Goal: Task Accomplishment & Management: Manage account settings

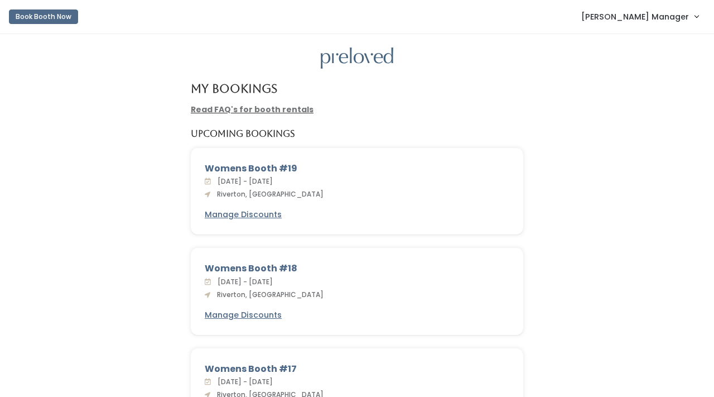
click at [653, 19] on span "[PERSON_NAME] Manager" at bounding box center [635, 17] width 108 height 12
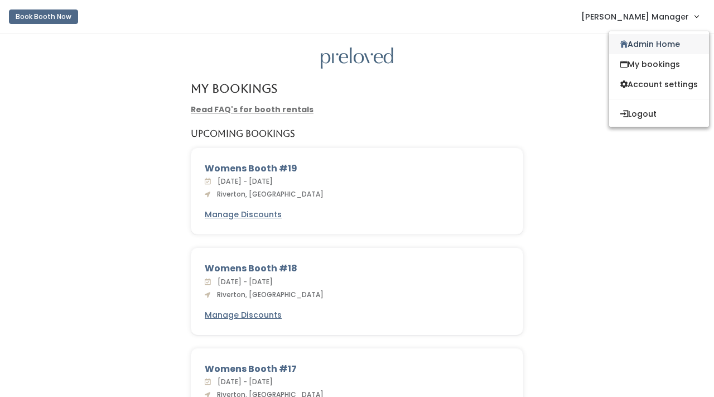
click at [650, 44] on link "Admin Home" at bounding box center [659, 44] width 100 height 20
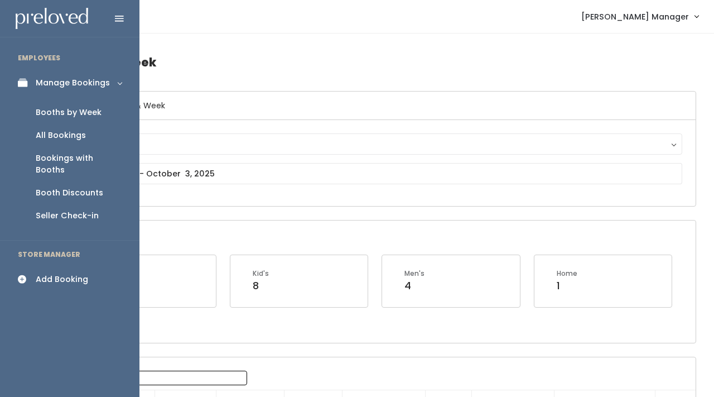
click at [85, 187] on div "Booth Discounts" at bounding box center [70, 193] width 68 height 12
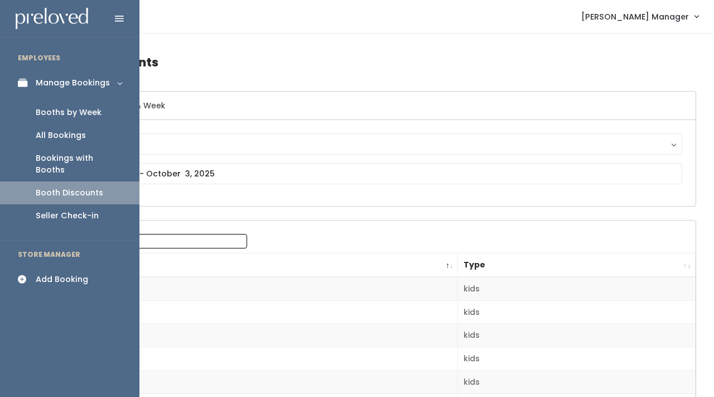
click at [60, 109] on div "Booths by Week" at bounding box center [69, 113] width 66 height 12
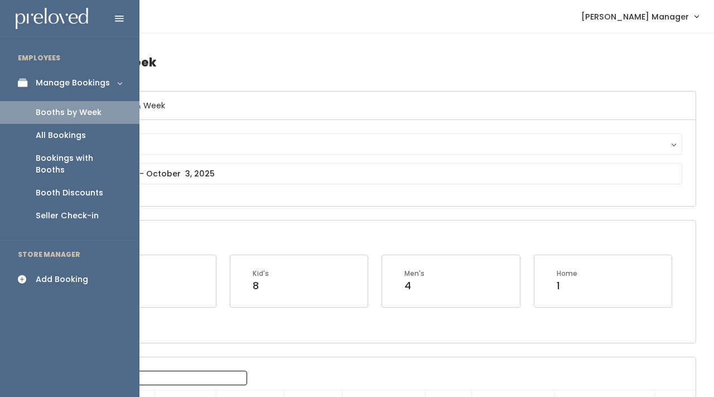
click at [71, 187] on div "Booth Discounts" at bounding box center [70, 193] width 68 height 12
click at [61, 187] on link "Booth Discounts" at bounding box center [69, 192] width 139 height 23
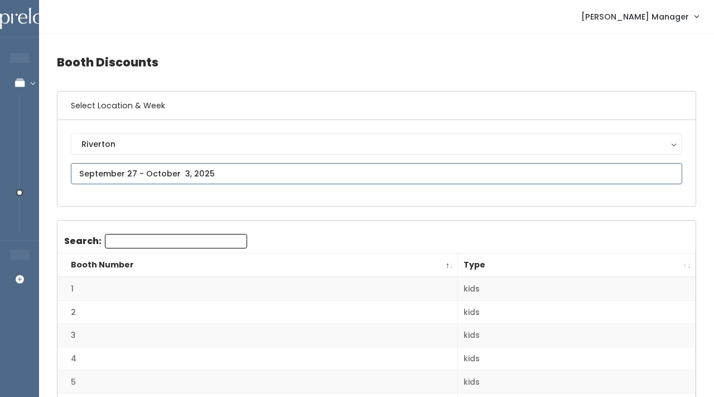
click at [117, 180] on input "text" at bounding box center [376, 173] width 611 height 21
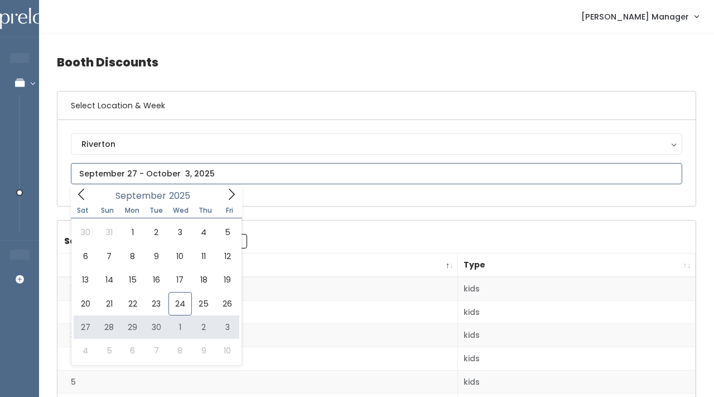
type input "September 27 to October 3"
click at [209, 169] on input "text" at bounding box center [376, 173] width 611 height 21
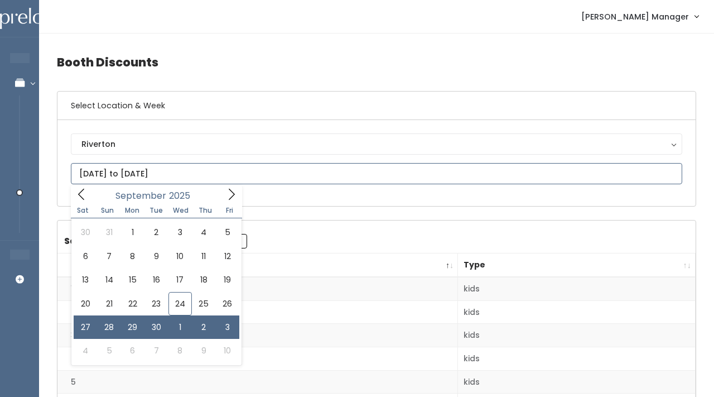
click at [191, 177] on input "September 27 to October 3" at bounding box center [376, 173] width 611 height 21
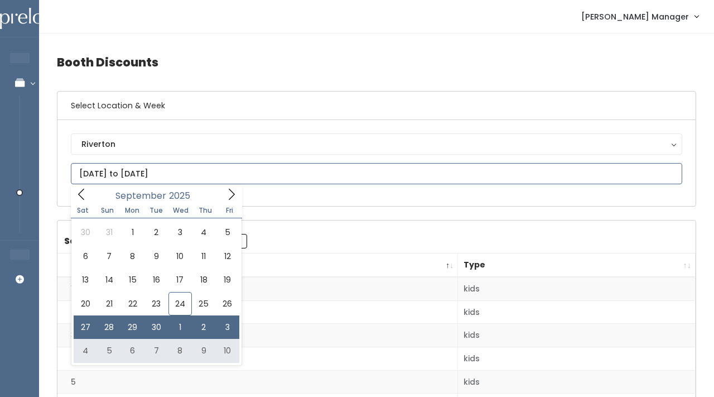
type input "October 4 to October 10"
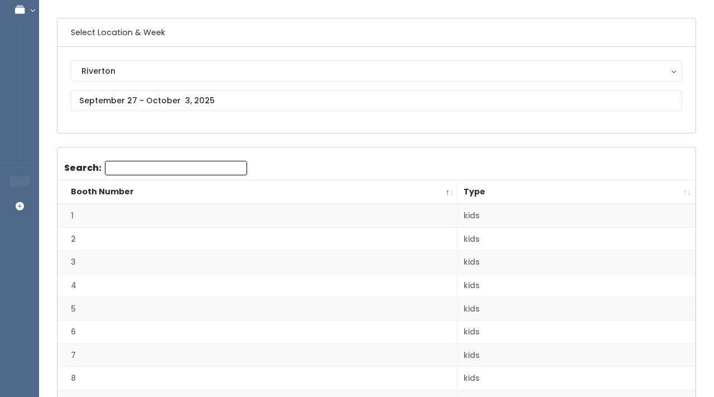
scroll to position [83, 0]
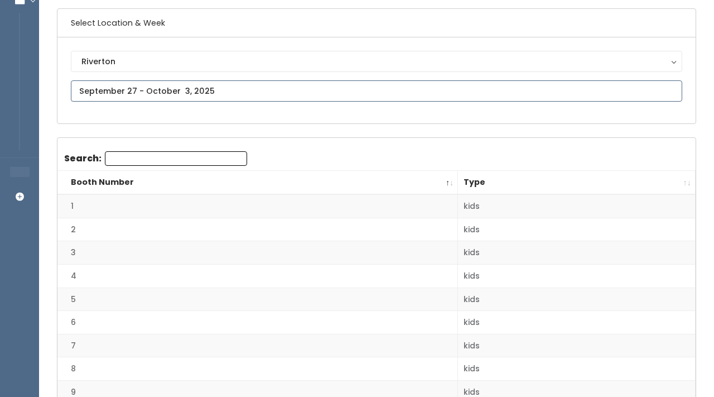
click at [286, 93] on input "text" at bounding box center [376, 90] width 611 height 21
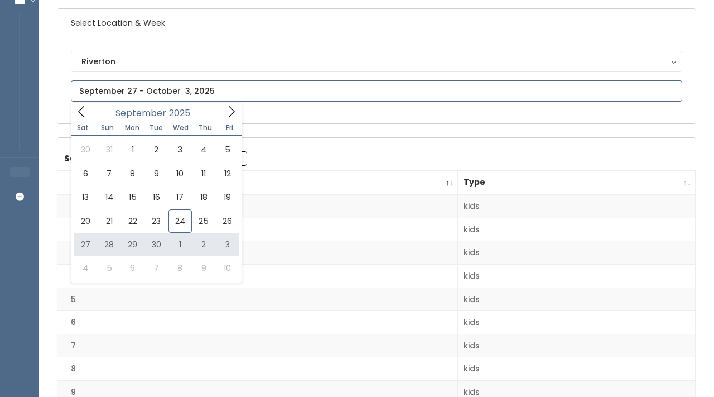
type input "[DATE] to [DATE]"
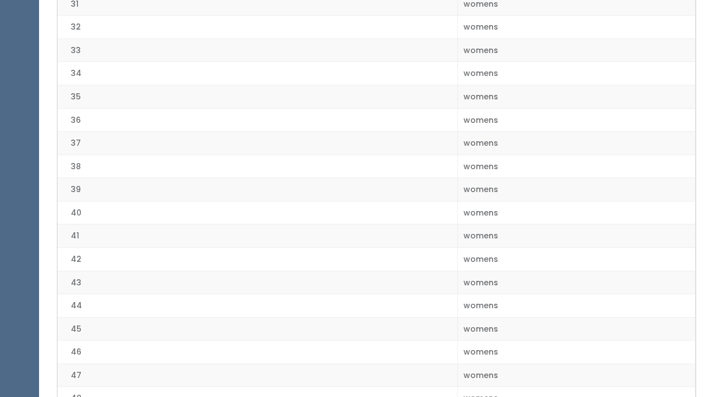
scroll to position [983, 0]
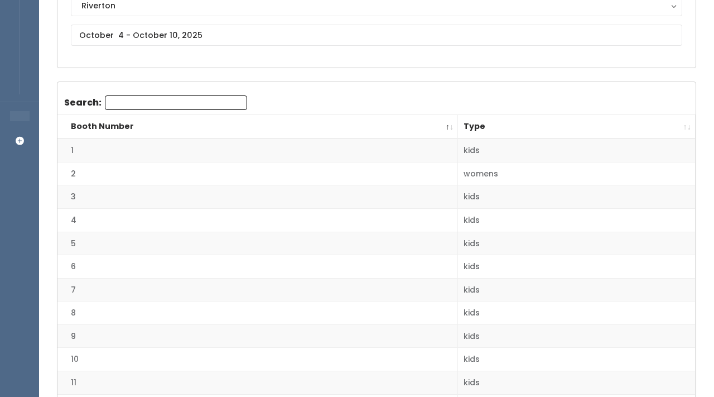
scroll to position [114, 0]
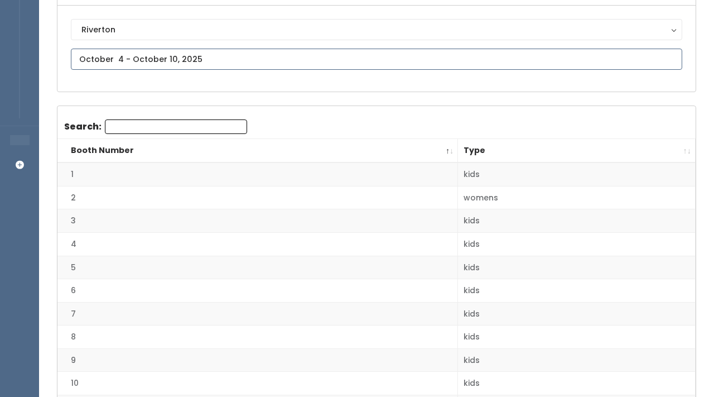
click at [195, 57] on input "text" at bounding box center [376, 59] width 611 height 21
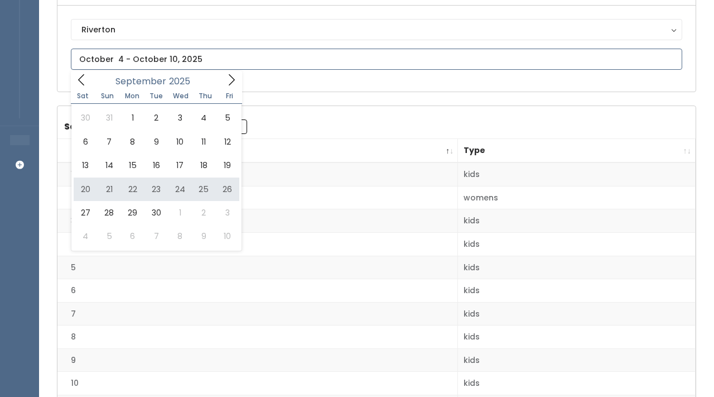
type input "September 20 to September 26"
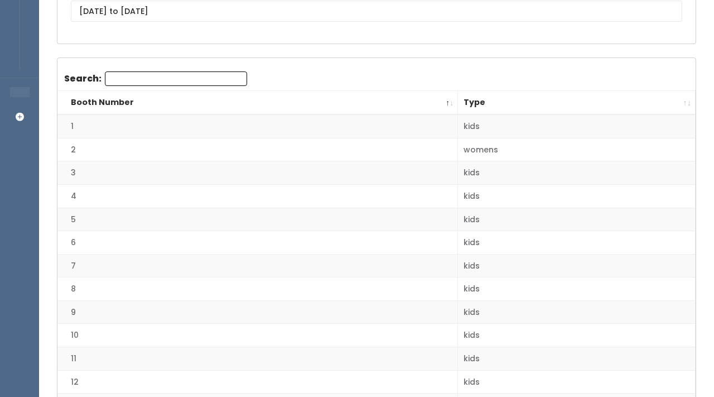
scroll to position [183, 0]
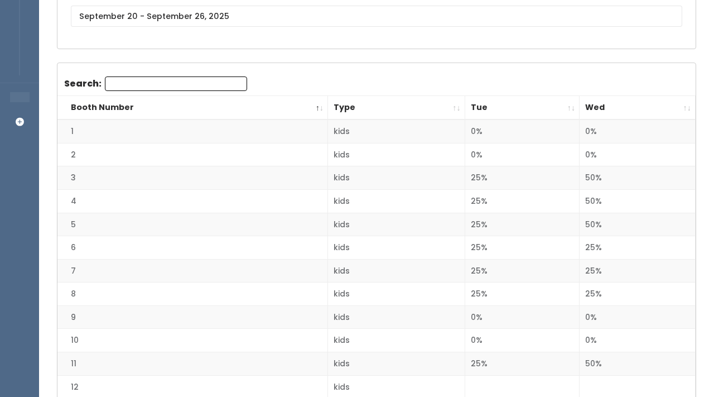
scroll to position [166, 0]
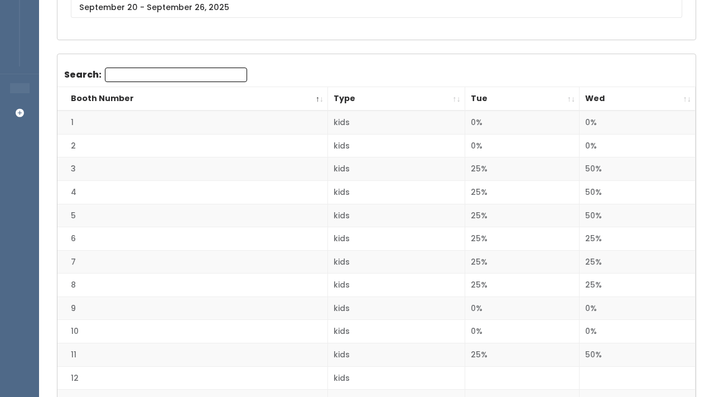
click at [686, 98] on th "Wed" at bounding box center [638, 99] width 116 height 24
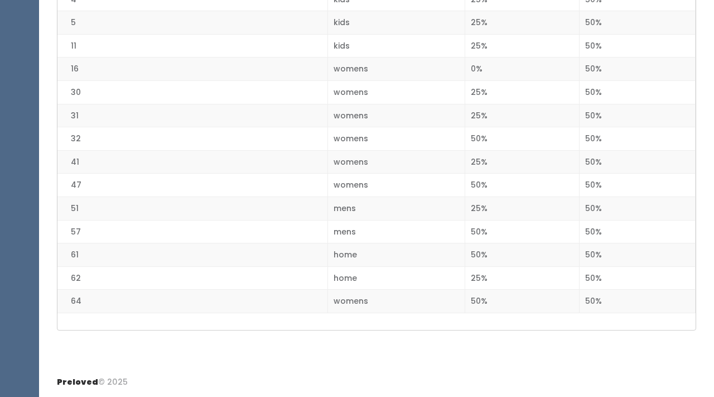
scroll to position [1443, 0]
